Goal: Task Accomplishment & Management: Manage account settings

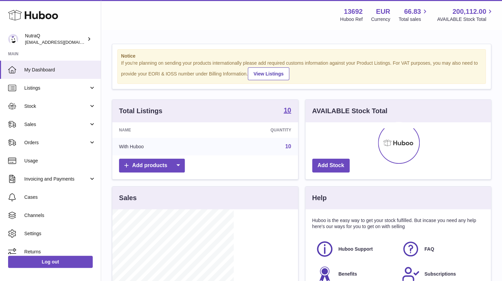
scroll to position [105, 121]
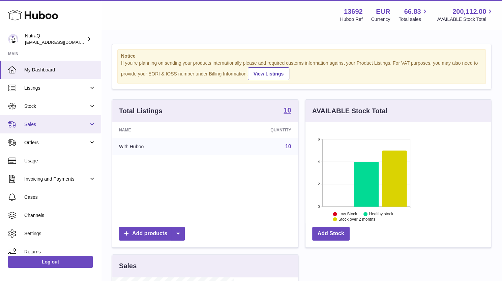
click at [57, 127] on span "Sales" at bounding box center [56, 124] width 64 height 6
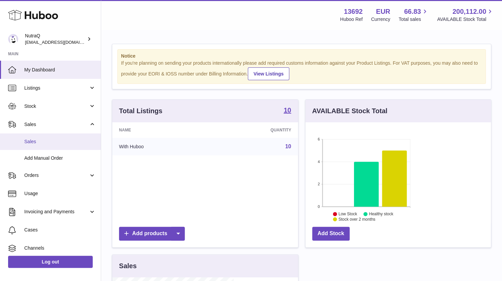
click at [49, 142] on span "Sales" at bounding box center [60, 142] width 72 height 6
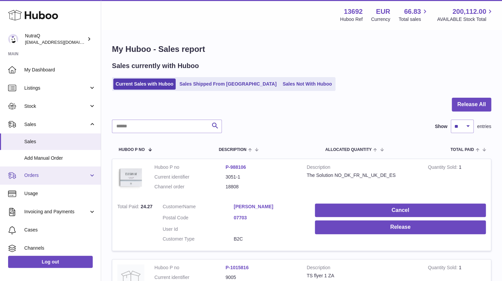
click at [58, 177] on span "Orders" at bounding box center [56, 175] width 64 height 6
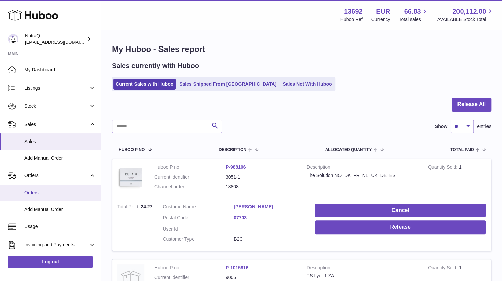
click at [54, 195] on span "Orders" at bounding box center [60, 193] width 72 height 6
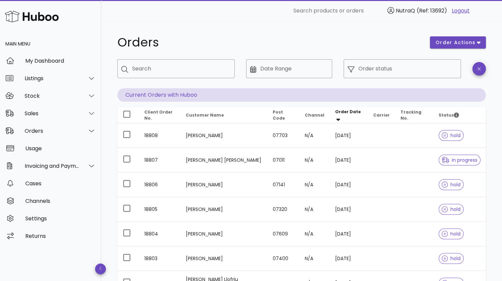
scroll to position [161, 0]
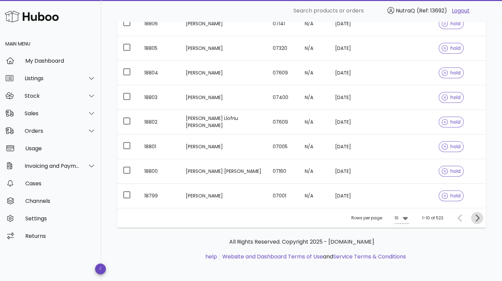
click at [479, 217] on icon "Next page" at bounding box center [478, 218] width 4 height 7
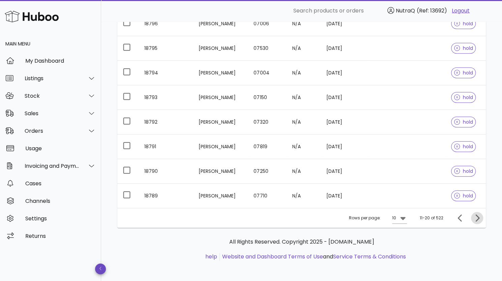
click at [479, 217] on icon "Next page" at bounding box center [478, 218] width 4 height 7
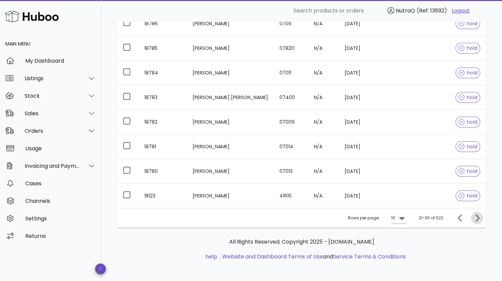
click at [479, 217] on icon "Next page" at bounding box center [478, 218] width 4 height 7
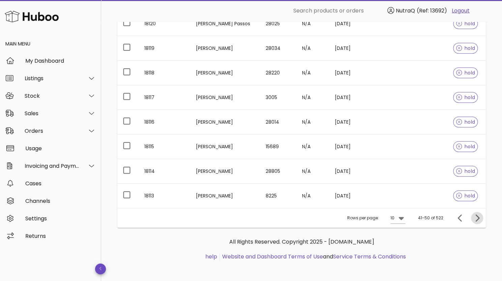
click at [479, 217] on icon "Next page" at bounding box center [478, 218] width 4 height 7
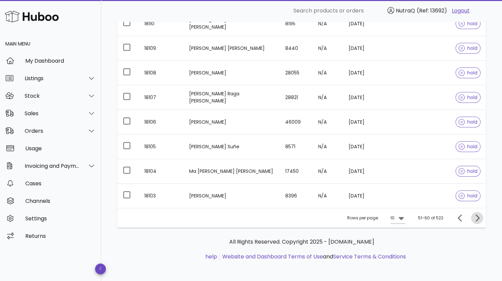
click at [479, 217] on icon "Next page" at bounding box center [478, 218] width 4 height 7
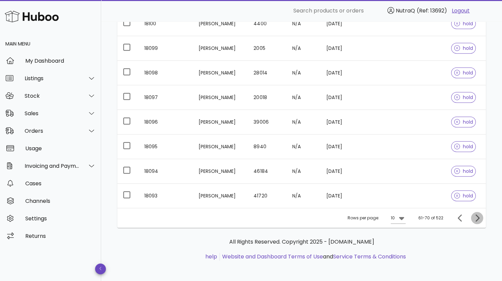
click at [479, 217] on icon "Next page" at bounding box center [478, 218] width 4 height 7
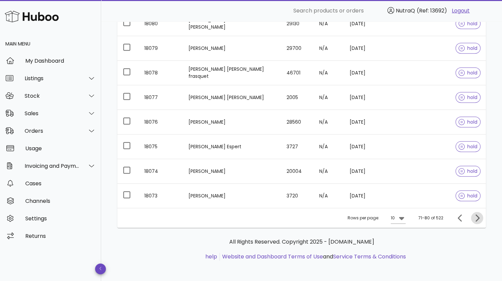
click at [479, 217] on icon "Next page" at bounding box center [478, 218] width 4 height 7
click at [29, 110] on div "Sales" at bounding box center [50, 114] width 101 height 18
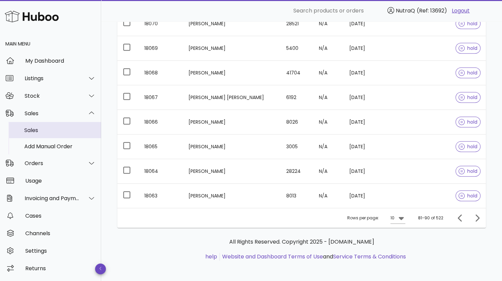
click at [34, 131] on div "Sales" at bounding box center [60, 130] width 72 height 6
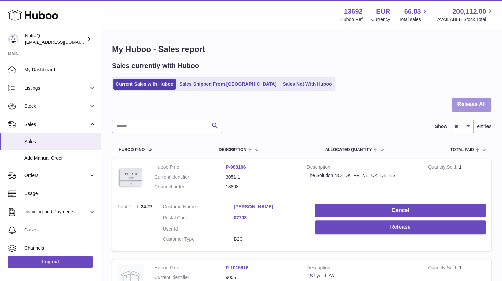
click at [474, 104] on button "Release All" at bounding box center [471, 105] width 39 height 14
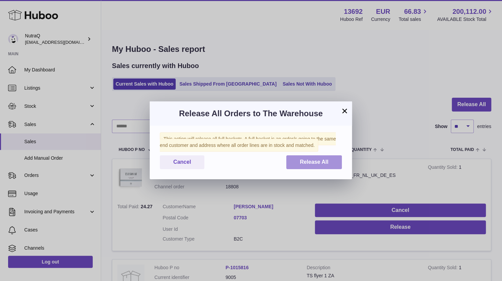
click at [310, 162] on span "Release All" at bounding box center [314, 162] width 29 height 6
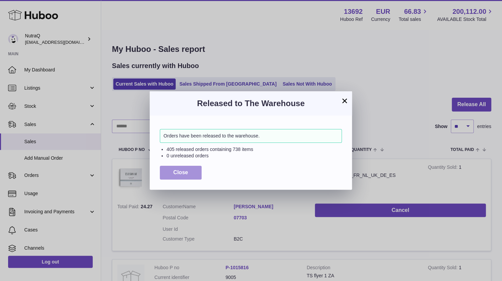
click at [178, 173] on span "Close" at bounding box center [180, 173] width 15 height 6
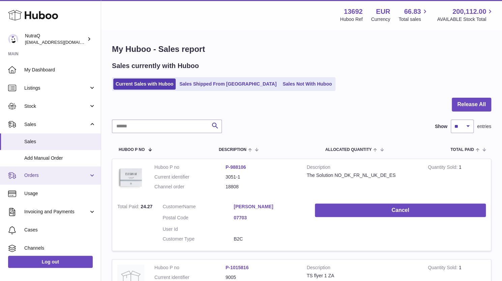
click at [66, 177] on span "Orders" at bounding box center [56, 175] width 64 height 6
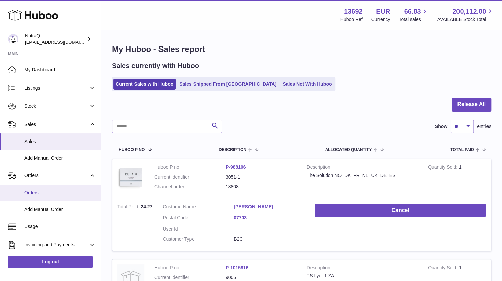
click at [39, 198] on link "Orders" at bounding box center [50, 193] width 101 height 17
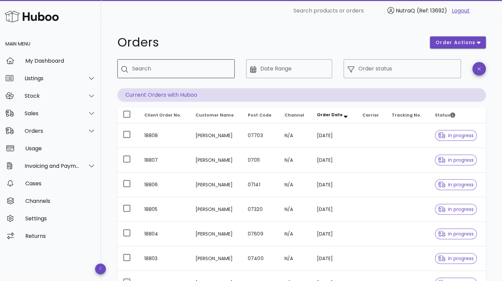
click at [169, 71] on input "Search" at bounding box center [180, 68] width 97 height 11
type input "*****"
